Goal: Task Accomplishment & Management: Manage account settings

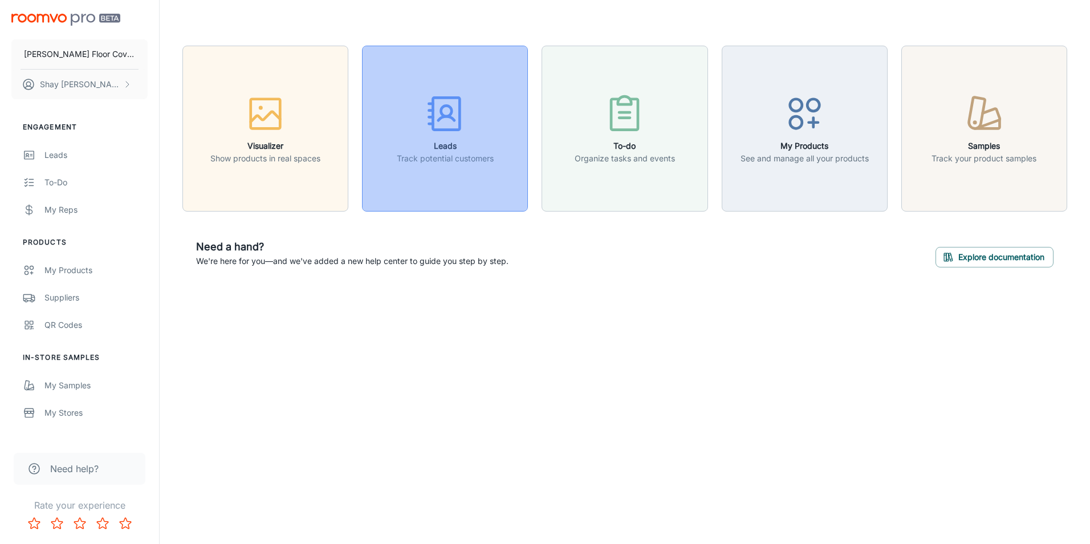
click at [448, 142] on h6 "Leads" at bounding box center [445, 146] width 97 height 13
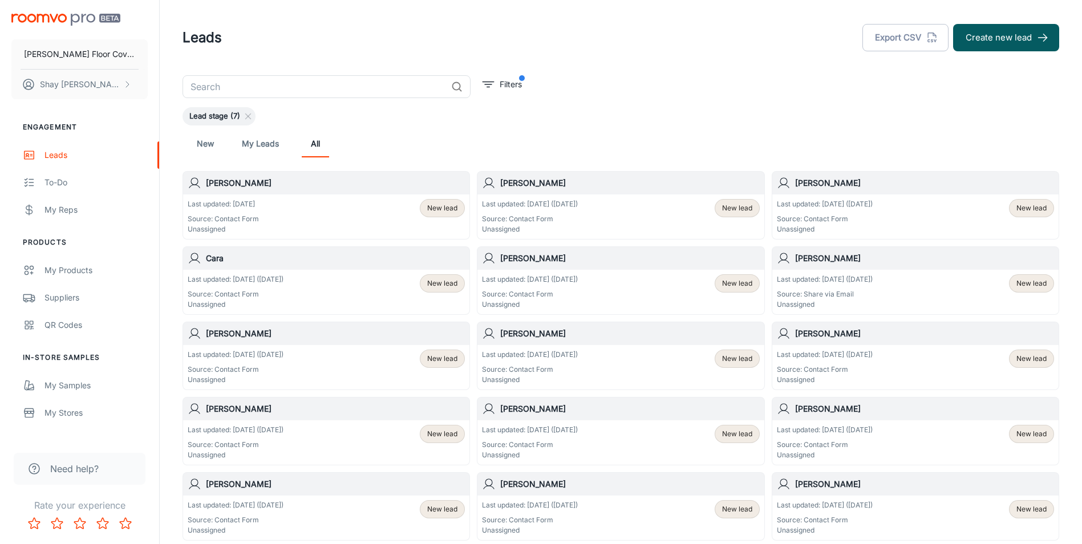
click at [827, 201] on p "Last updated: [DATE] ([DATE])" at bounding box center [825, 204] width 96 height 10
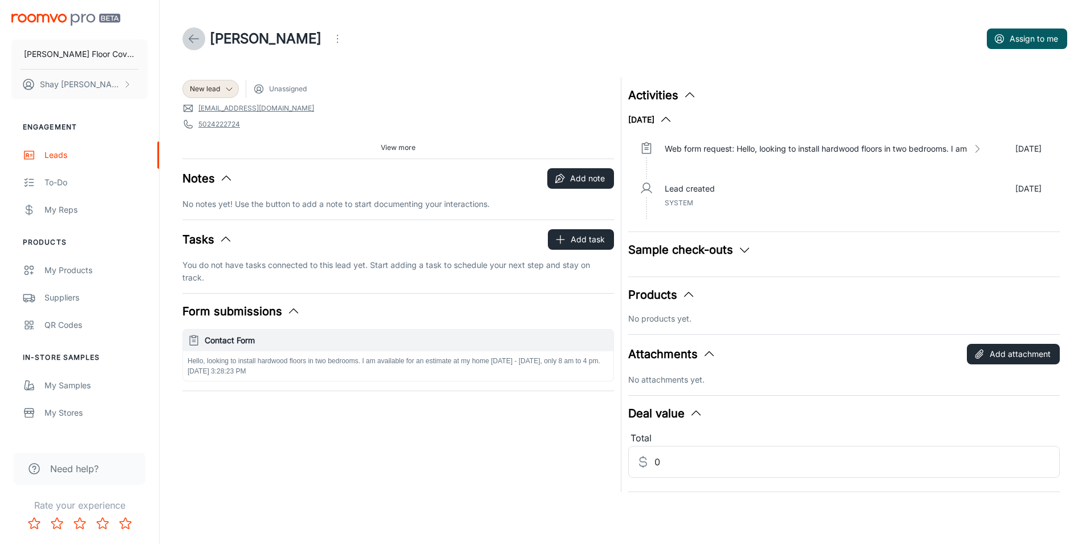
click at [189, 38] on icon at bounding box center [194, 39] width 14 height 14
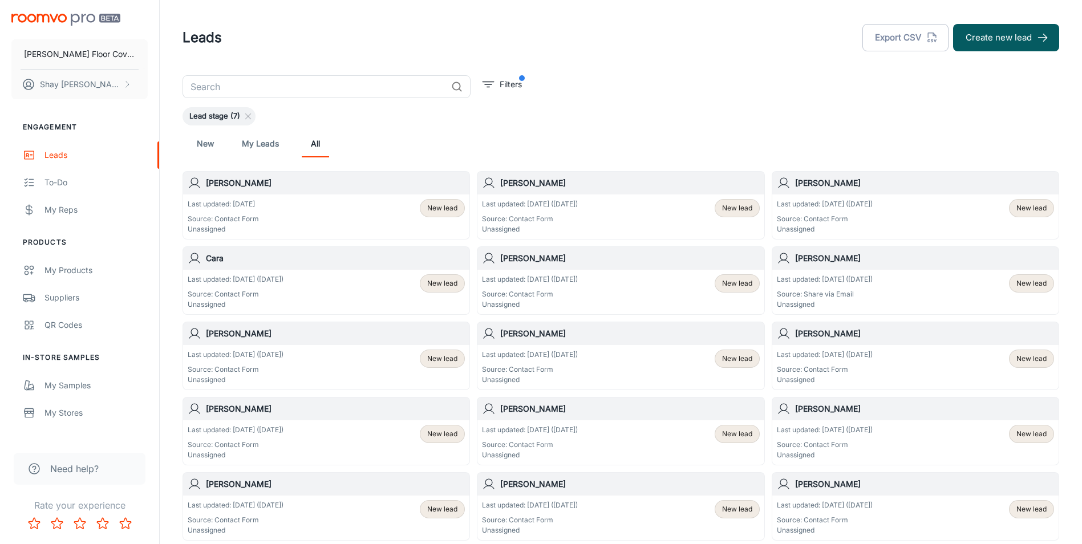
click at [651, 192] on div "[PERSON_NAME]" at bounding box center [620, 183] width 286 height 23
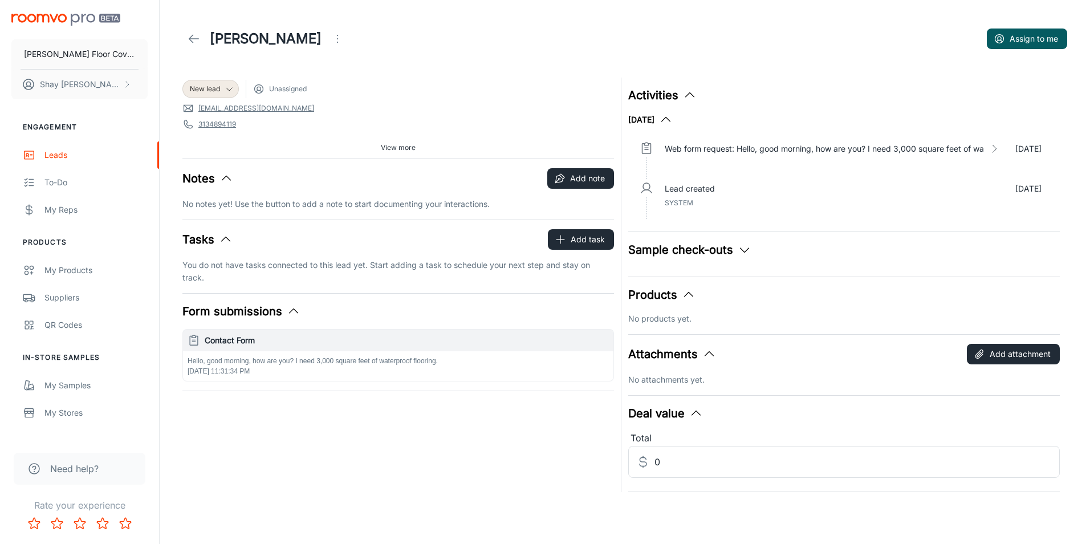
click at [197, 36] on icon at bounding box center [194, 39] width 14 height 14
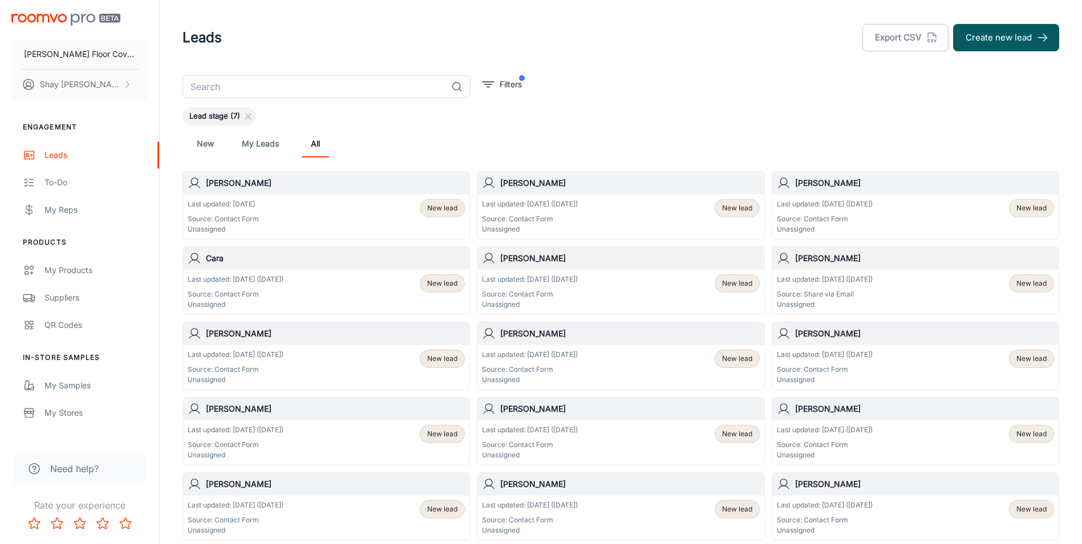
click at [306, 208] on div "Last updated: [DATE] Source: Contact Form Unassigned New lead" at bounding box center [326, 216] width 277 height 35
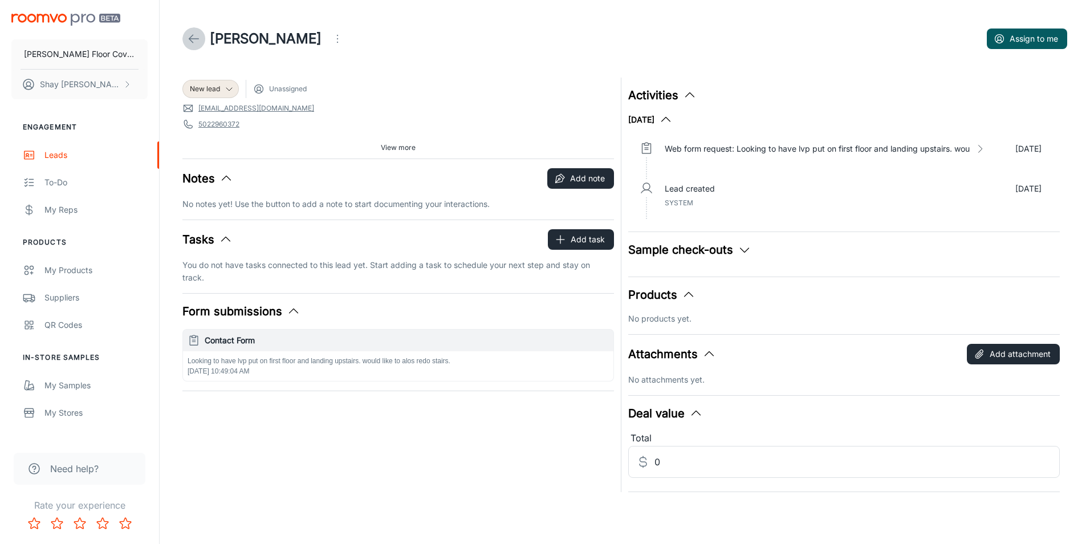
click at [192, 36] on polyline at bounding box center [191, 39] width 4 height 8
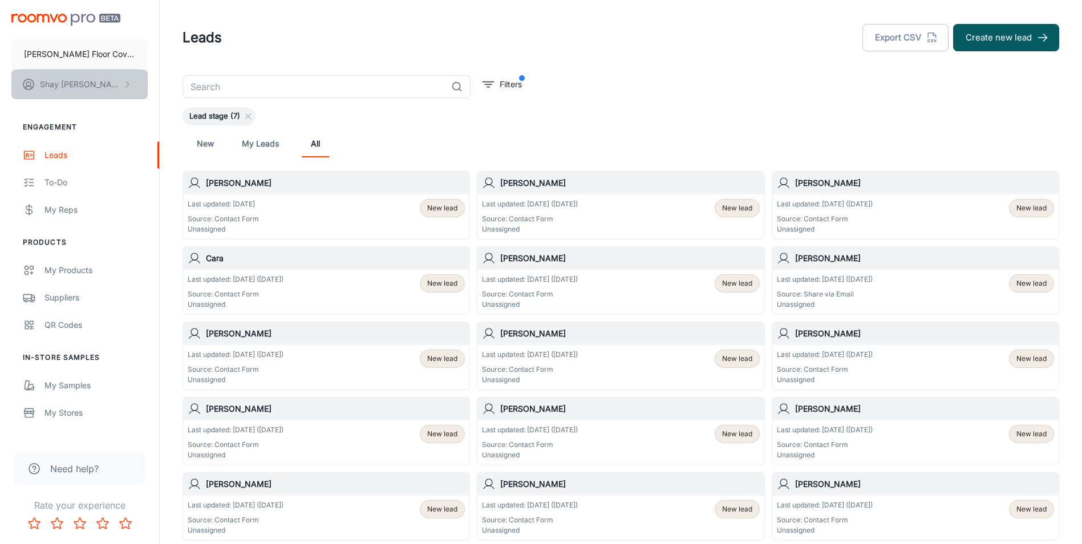
click at [112, 92] on button "[PERSON_NAME]" at bounding box center [79, 85] width 136 height 30
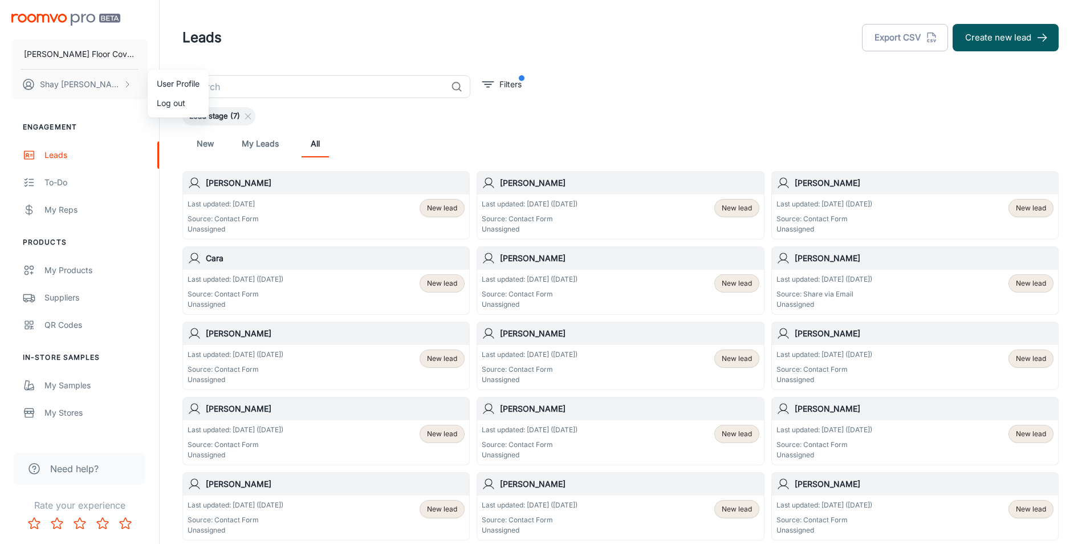
click at [163, 105] on li "Log out" at bounding box center [178, 103] width 61 height 19
